Goal: Find specific page/section: Find specific page/section

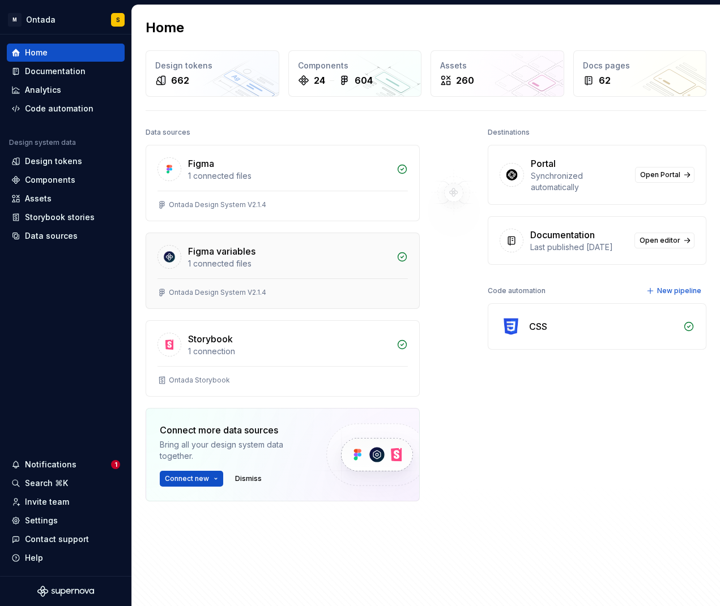
click at [293, 254] on div "Figma variables" at bounding box center [289, 252] width 202 height 14
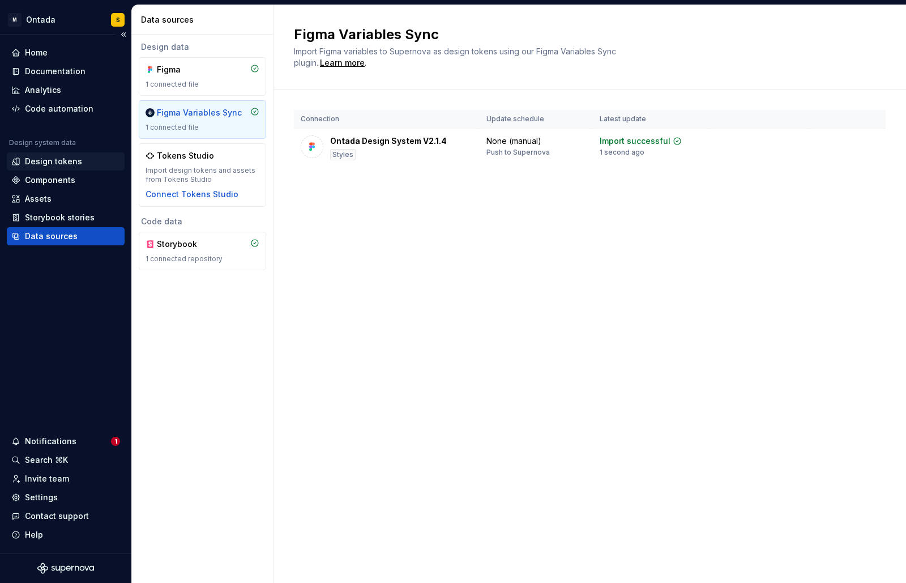
click at [70, 156] on div "Design tokens" at bounding box center [53, 161] width 57 height 11
